Goal: Task Accomplishment & Management: Use online tool/utility

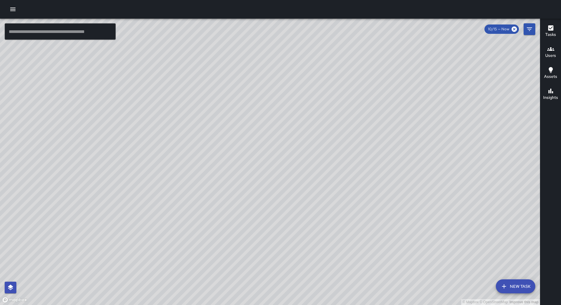
click at [14, 4] on button "button" at bounding box center [13, 10] width 12 height 12
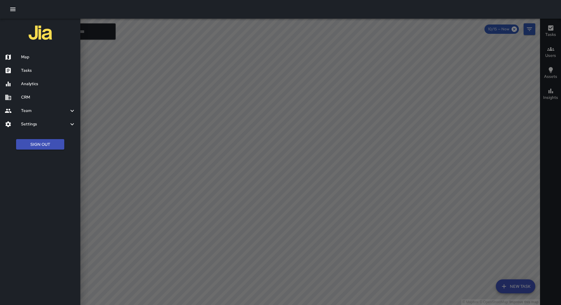
click at [33, 73] on h6 "Tasks" at bounding box center [48, 70] width 55 height 6
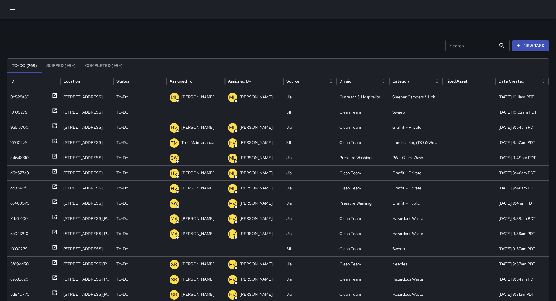
click at [194, 81] on button "Sort" at bounding box center [197, 81] width 8 height 8
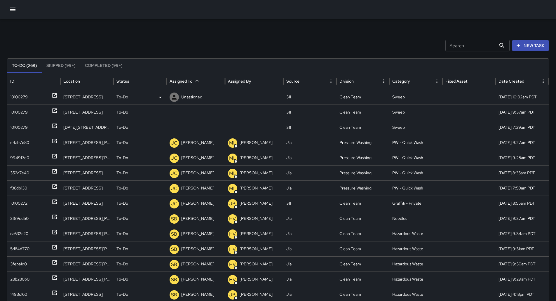
click at [34, 100] on div "10100279" at bounding box center [33, 97] width 47 height 15
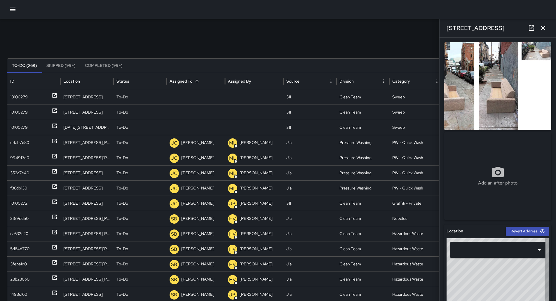
type input "**********"
click at [154, 97] on div "To-Do" at bounding box center [139, 97] width 47 height 15
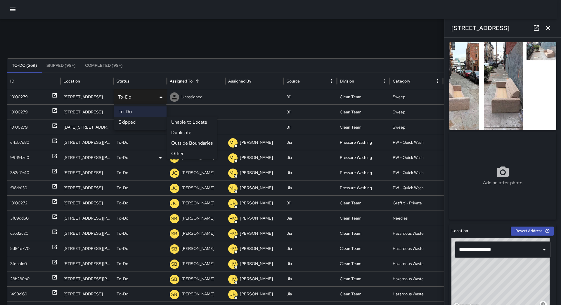
click at [194, 152] on li "Other" at bounding box center [191, 154] width 51 height 11
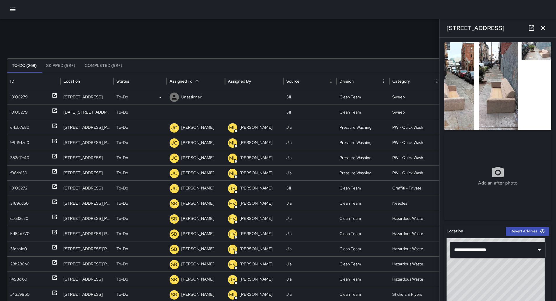
click at [22, 97] on div "10100279" at bounding box center [19, 97] width 18 height 15
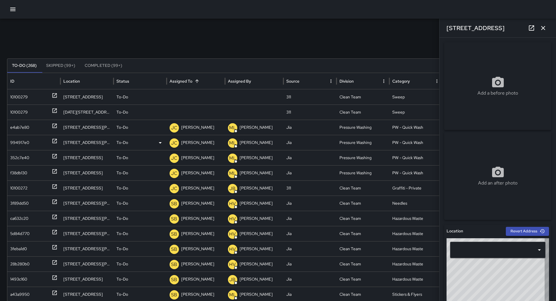
type input "**********"
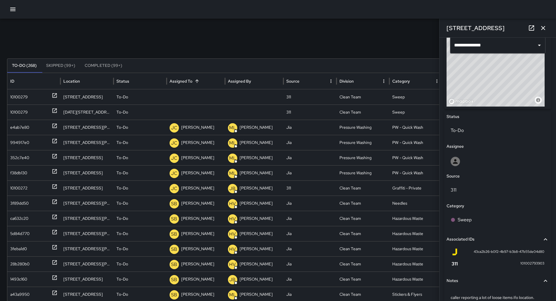
scroll to position [146, 0]
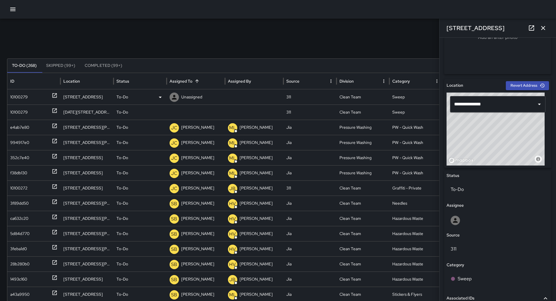
click at [207, 100] on div "Unassigned" at bounding box center [196, 97] width 53 height 15
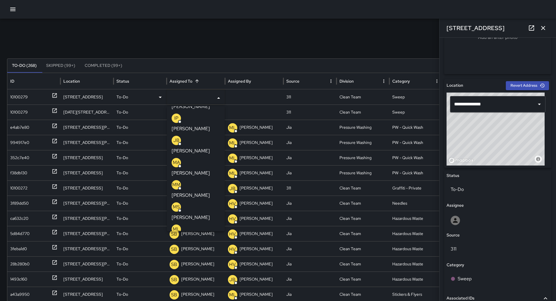
scroll to position [29, 0]
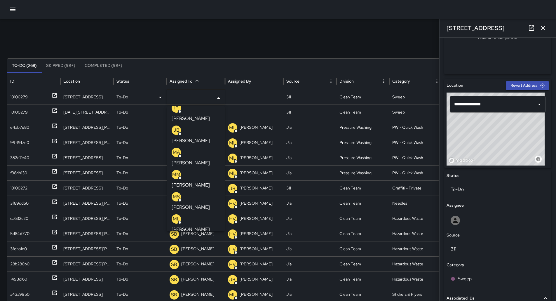
click at [205, 248] on p "[PERSON_NAME]" at bounding box center [191, 251] width 38 height 7
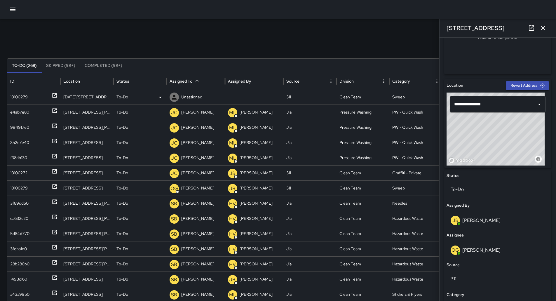
click at [28, 95] on div "10100279" at bounding box center [19, 97] width 18 height 15
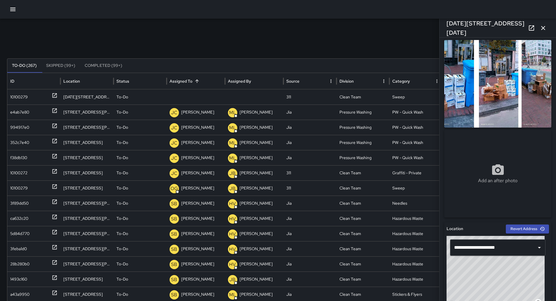
scroll to position [0, 0]
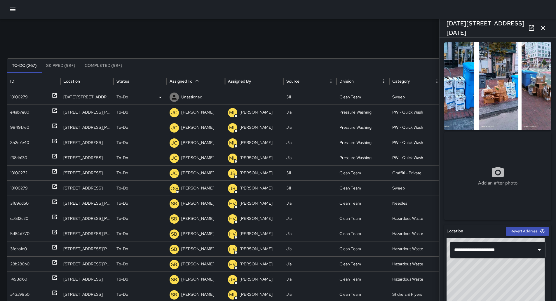
click at [150, 94] on div "To-Do" at bounding box center [139, 97] width 47 height 15
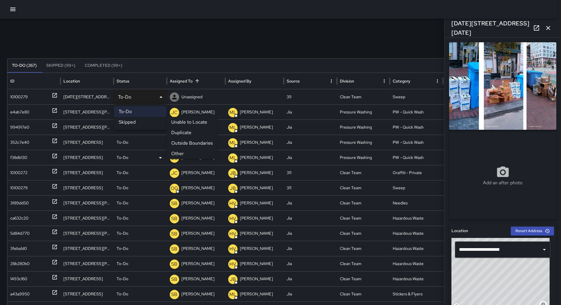
click at [179, 153] on li "Other" at bounding box center [191, 154] width 51 height 11
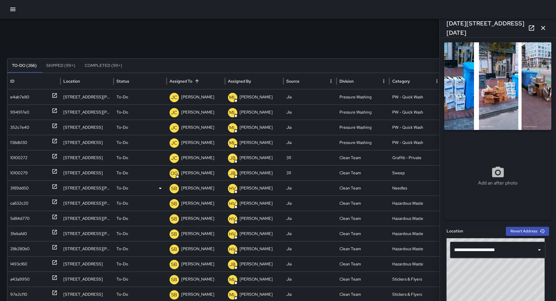
click at [12, 189] on div "3f89dd50" at bounding box center [19, 188] width 18 height 15
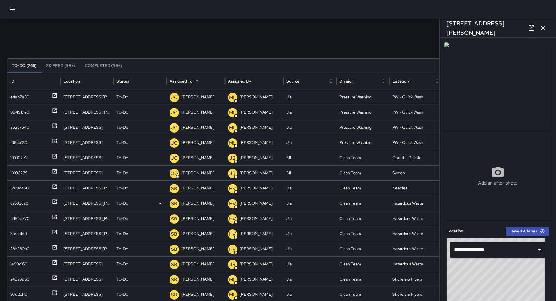
click at [21, 201] on div "ca632c20" at bounding box center [19, 203] width 18 height 15
click at [31, 216] on div "5d84d770" at bounding box center [33, 218] width 47 height 15
click at [31, 236] on div "3feba1d0" at bounding box center [33, 233] width 47 height 15
click at [36, 173] on div "10100279" at bounding box center [33, 173] width 47 height 15
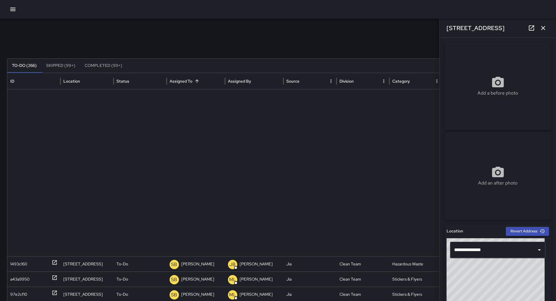
scroll to position [191, 0]
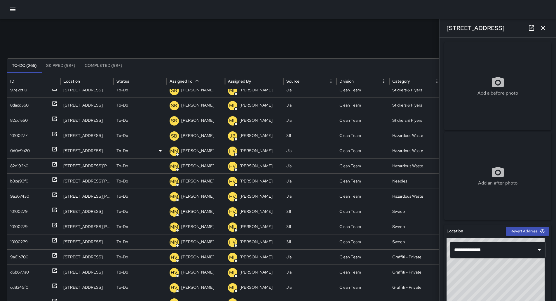
click at [29, 150] on div "0d0e9a20" at bounding box center [20, 150] width 20 height 15
click at [33, 172] on div "82d192b0" at bounding box center [33, 166] width 47 height 15
click at [38, 189] on div "9a367430" at bounding box center [33, 196] width 47 height 15
click at [38, 180] on div "b3ce93f0" at bounding box center [33, 181] width 47 height 15
click at [39, 202] on div "9a367430" at bounding box center [33, 196] width 47 height 15
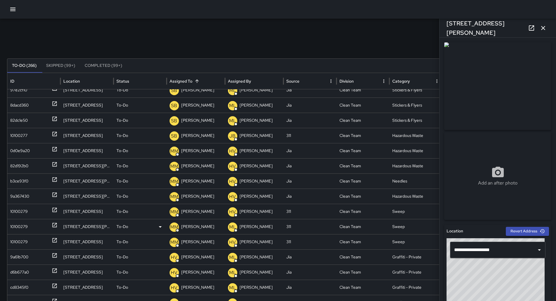
click at [39, 220] on div "10100279" at bounding box center [33, 226] width 47 height 15
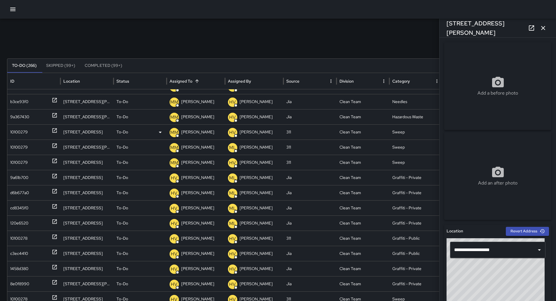
scroll to position [273, 0]
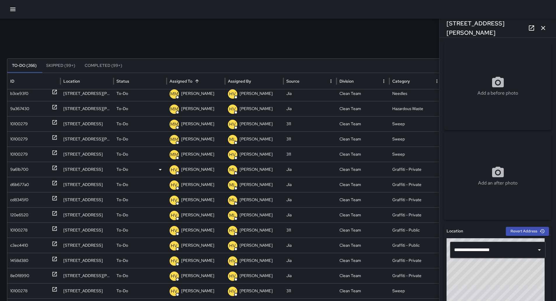
click at [23, 171] on div "9a61b700" at bounding box center [19, 169] width 18 height 15
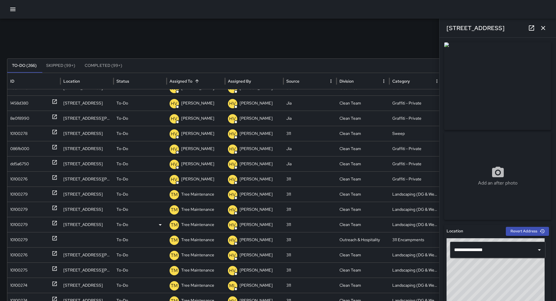
scroll to position [436, 0]
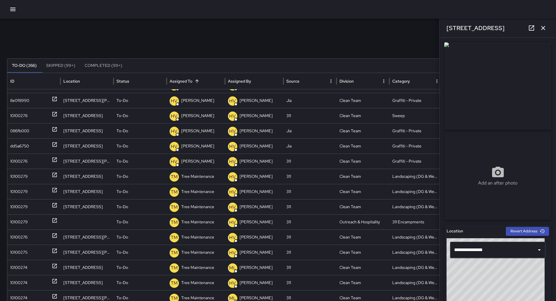
click at [540, 29] on icon "button" at bounding box center [543, 28] width 7 height 7
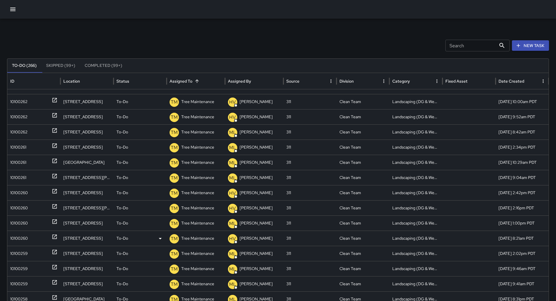
scroll to position [0, 0]
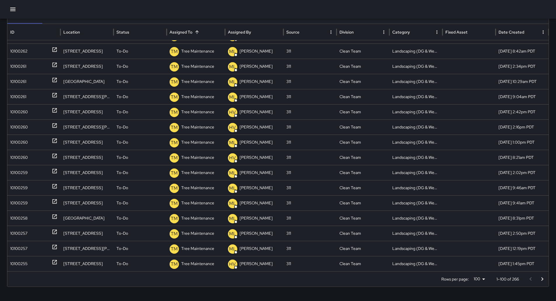
click at [546, 278] on icon "Go to next page" at bounding box center [542, 279] width 7 height 7
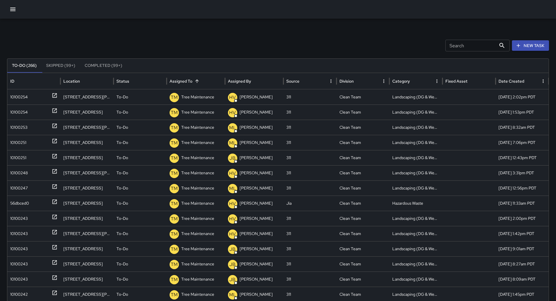
click at [13, 12] on icon "button" at bounding box center [12, 9] width 7 height 7
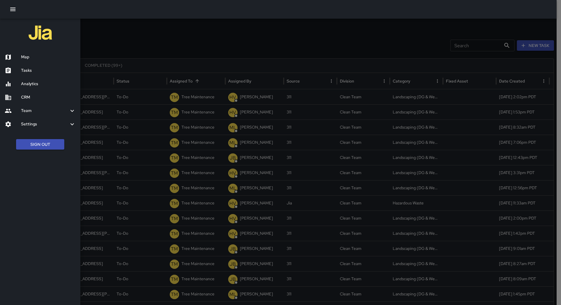
click at [36, 56] on h6 "Map" at bounding box center [48, 57] width 55 height 6
